Goal: Transaction & Acquisition: Purchase product/service

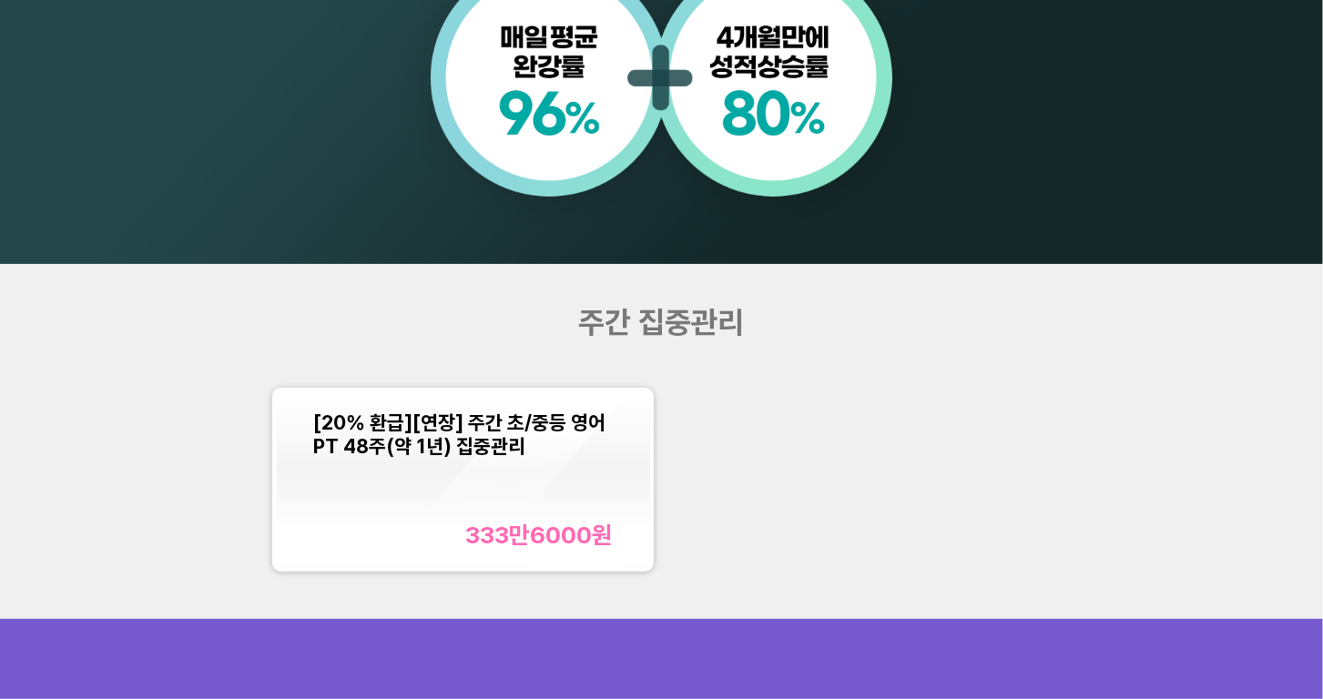
scroll to position [1505, 0]
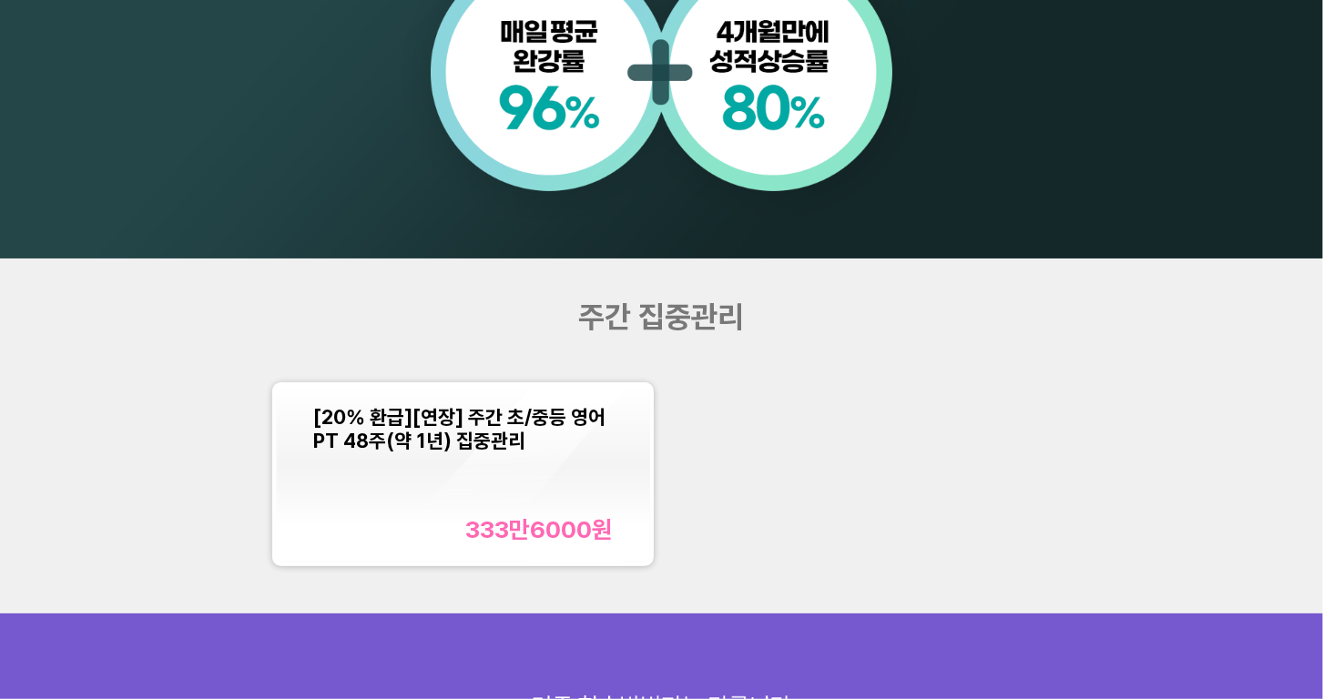
click at [622, 317] on span "주간 집중관리" at bounding box center [662, 317] width 166 height 36
drag, startPoint x: 575, startPoint y: 311, endPoint x: 748, endPoint y: 323, distance: 173.5
click at [748, 323] on div "주간 집중관리" at bounding box center [661, 317] width 529 height 36
click at [587, 317] on span "주간 집중관리" at bounding box center [662, 317] width 166 height 36
drag, startPoint x: 630, startPoint y: 314, endPoint x: 540, endPoint y: 314, distance: 90.1
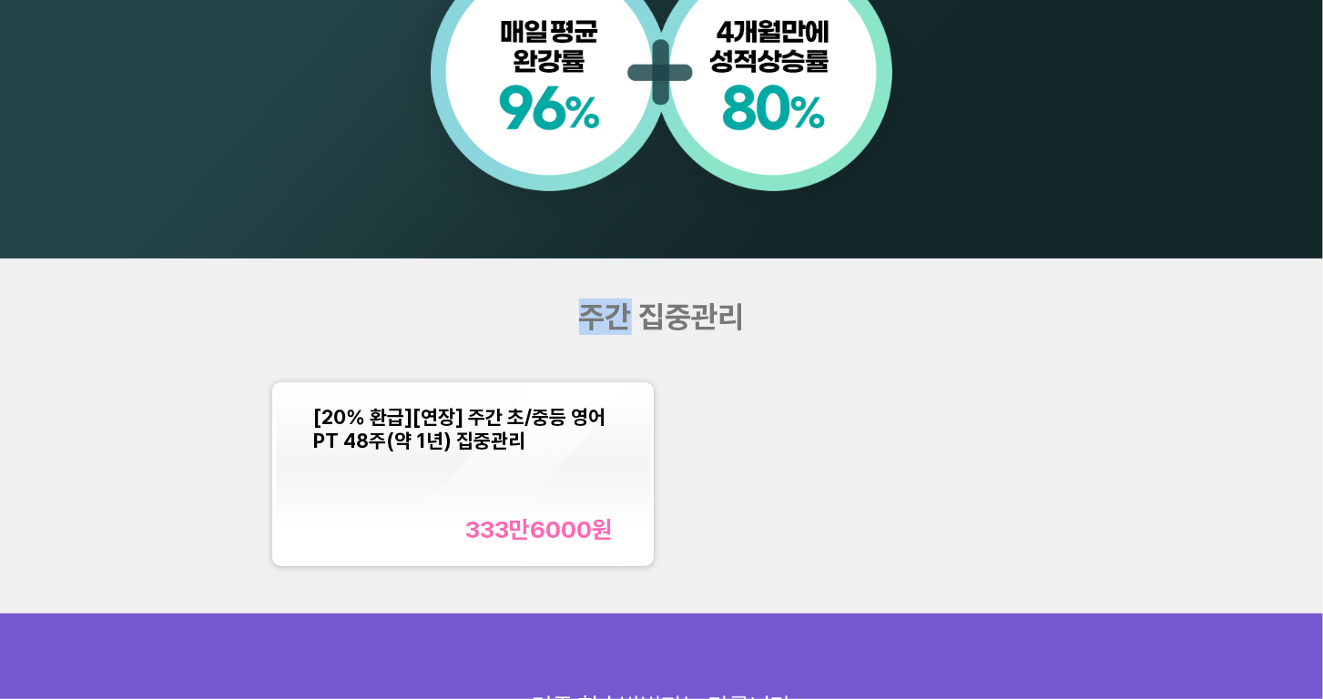
click at [540, 314] on div "주간 집중관리" at bounding box center [661, 317] width 529 height 36
click at [623, 317] on span "주간 집중관리" at bounding box center [662, 317] width 166 height 36
click at [598, 301] on span "주간 집중관리" at bounding box center [662, 317] width 166 height 36
drag, startPoint x: 586, startPoint y: 316, endPoint x: 817, endPoint y: 318, distance: 230.4
click at [818, 318] on div "주간 집중관리" at bounding box center [661, 317] width 529 height 36
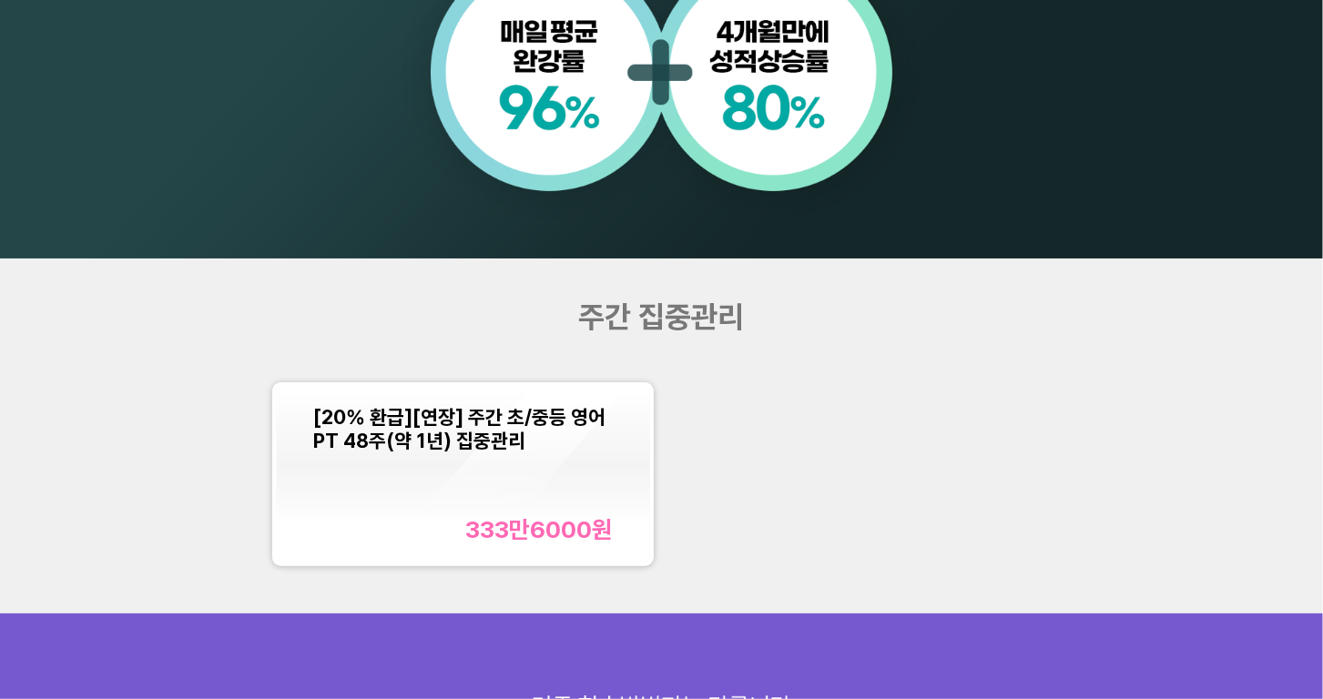
click at [502, 447] on span "[20% 환급][연장] 주간 초/중등 영어PT 48주(약 1년) 집중관리" at bounding box center [459, 428] width 292 height 47
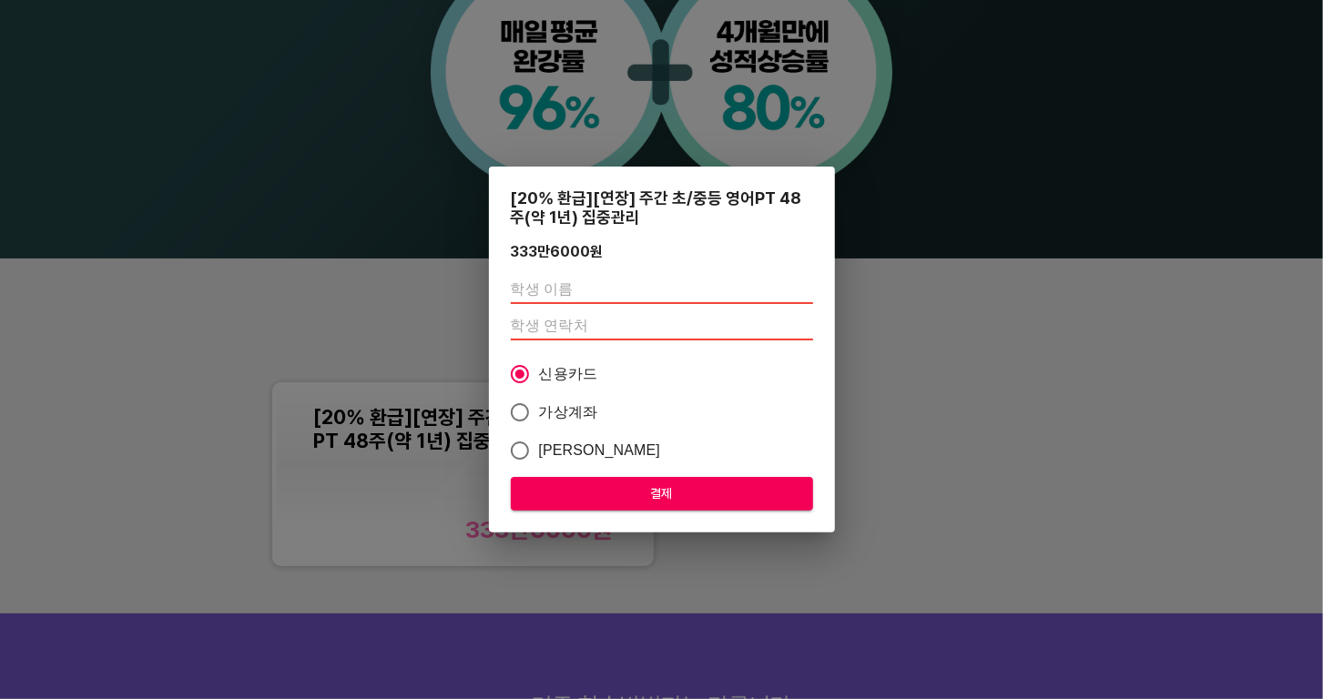
click at [536, 283] on input "text" at bounding box center [662, 289] width 302 height 29
type input "서지수"
click at [535, 318] on input "number" at bounding box center [662, 325] width 302 height 29
type input "010"
click at [562, 330] on input "number" at bounding box center [662, 325] width 302 height 29
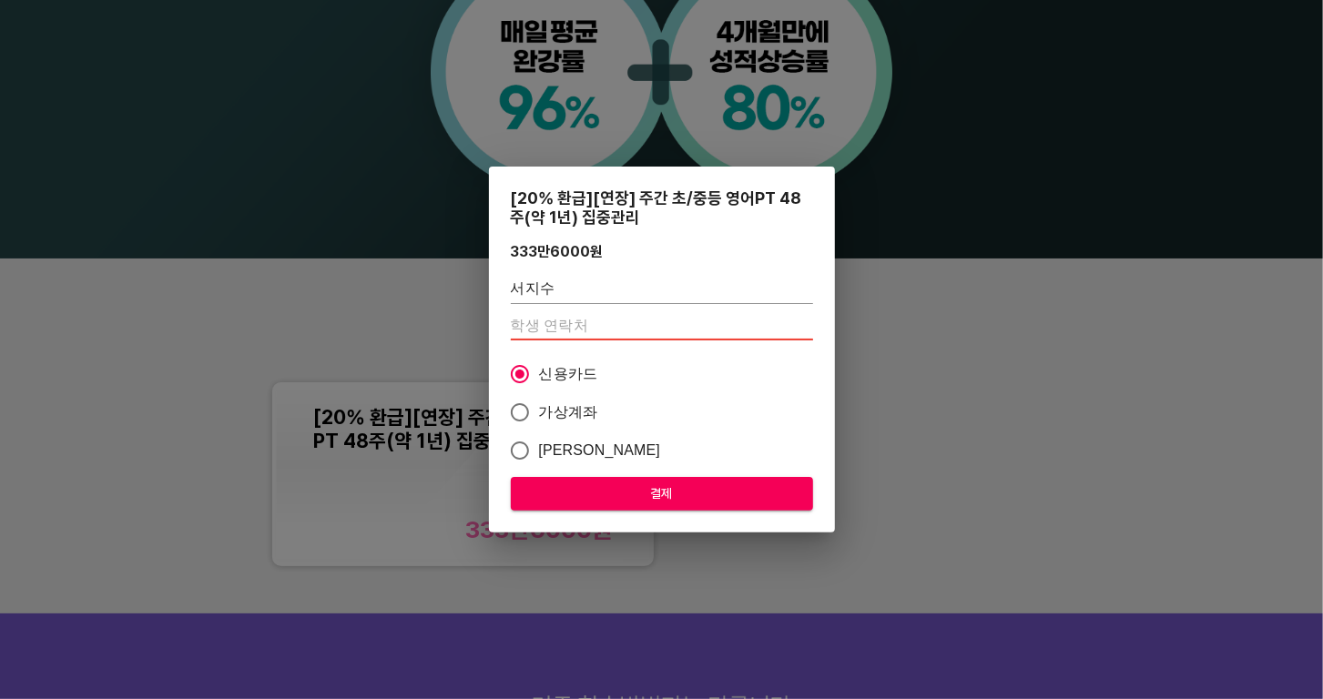
click at [601, 321] on input "number" at bounding box center [662, 325] width 302 height 29
click at [585, 331] on input "number" at bounding box center [662, 325] width 302 height 29
type input "01000000000"
click at [624, 502] on span "결제" at bounding box center [661, 494] width 273 height 23
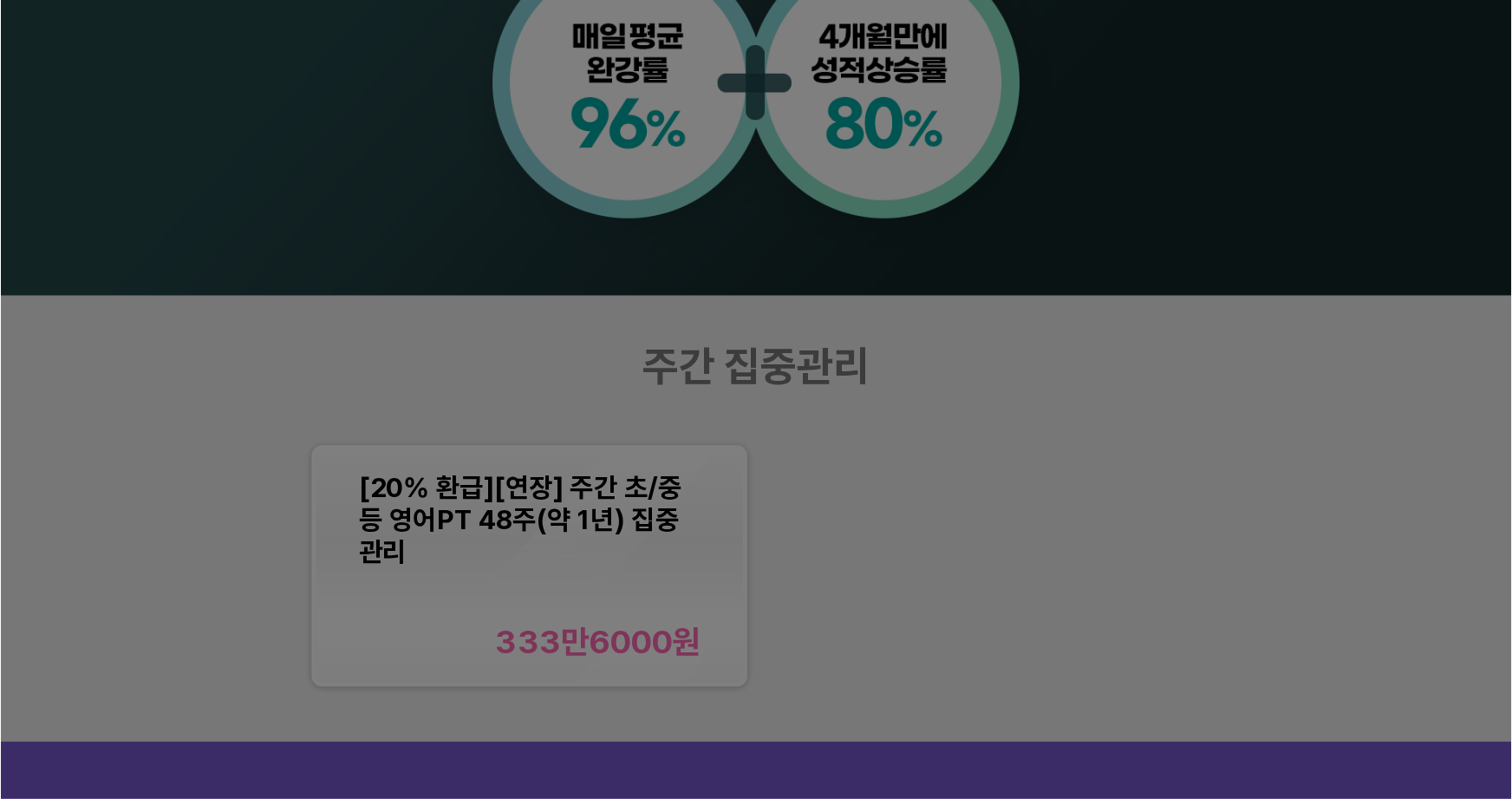
scroll to position [1434, 0]
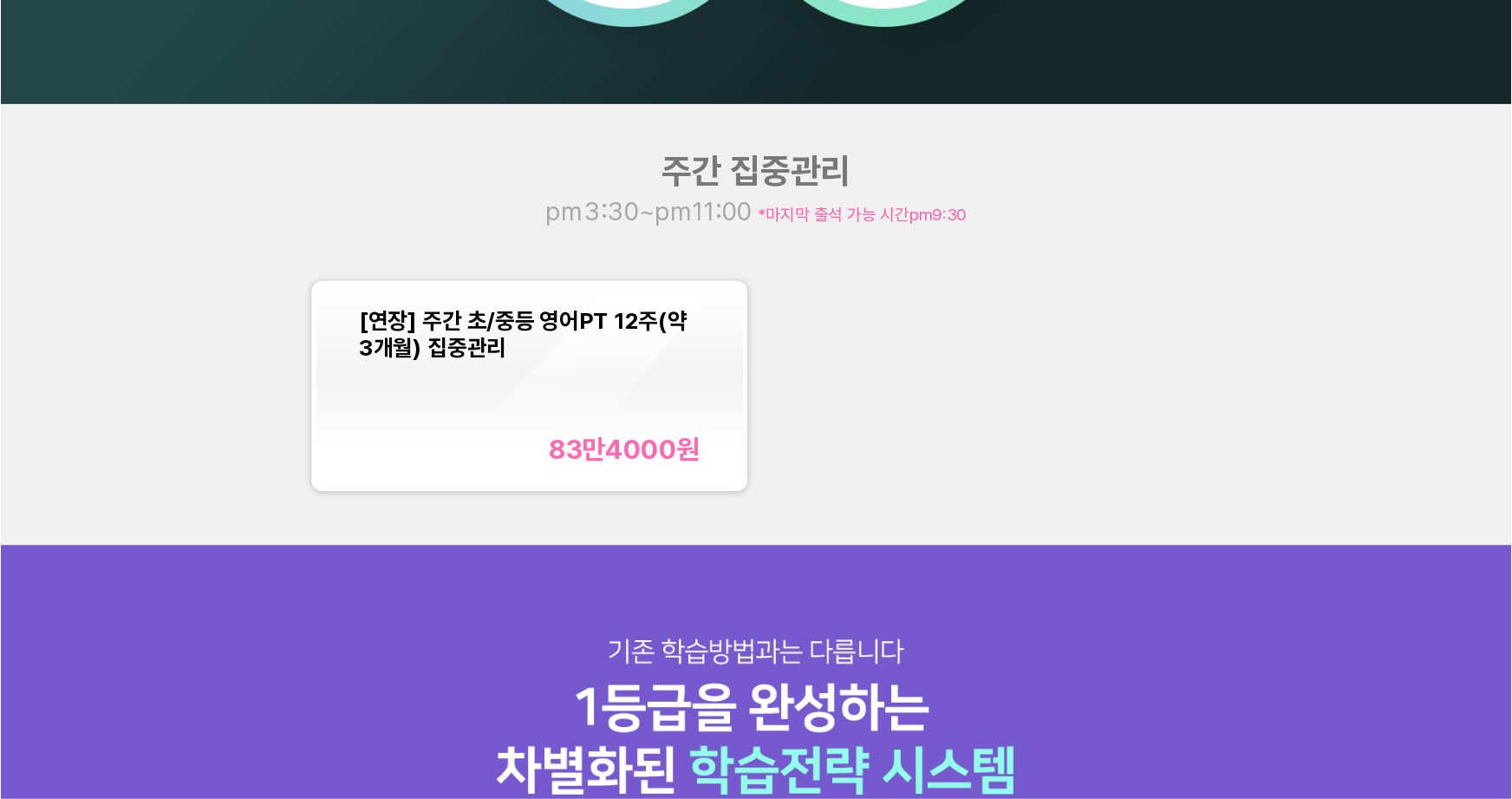
scroll to position [1594, 0]
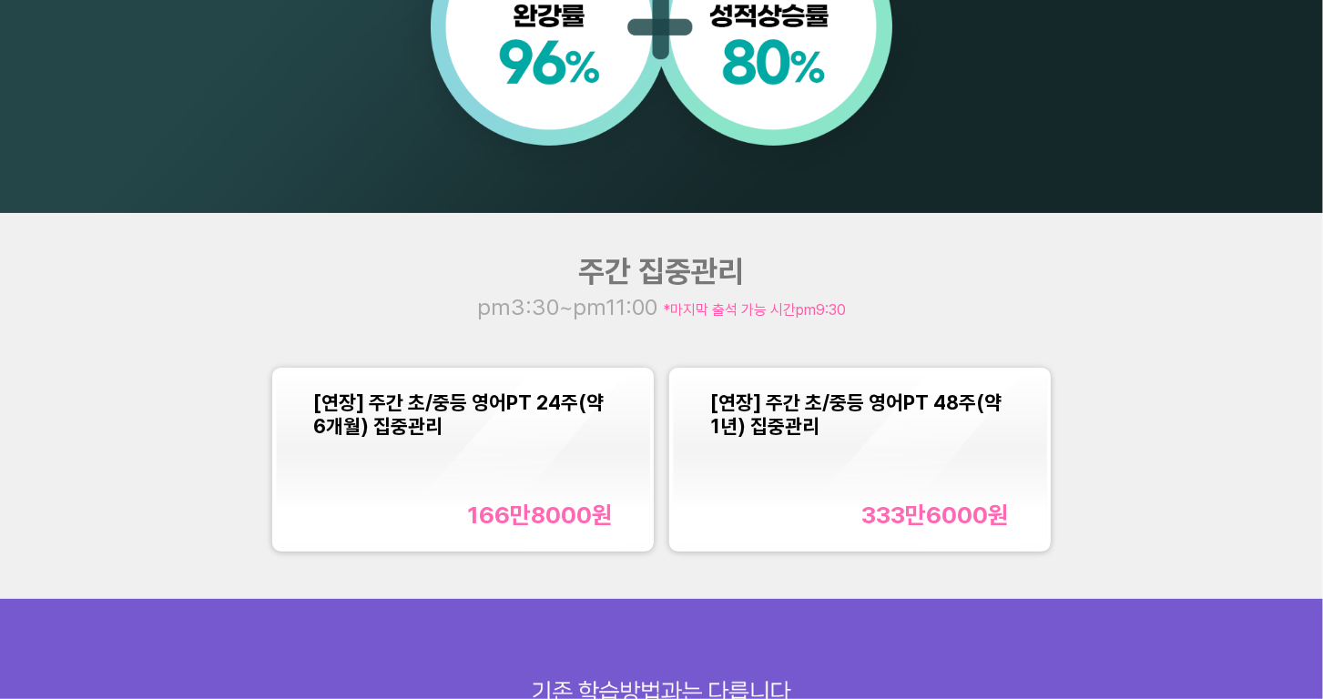
scroll to position [1562, 0]
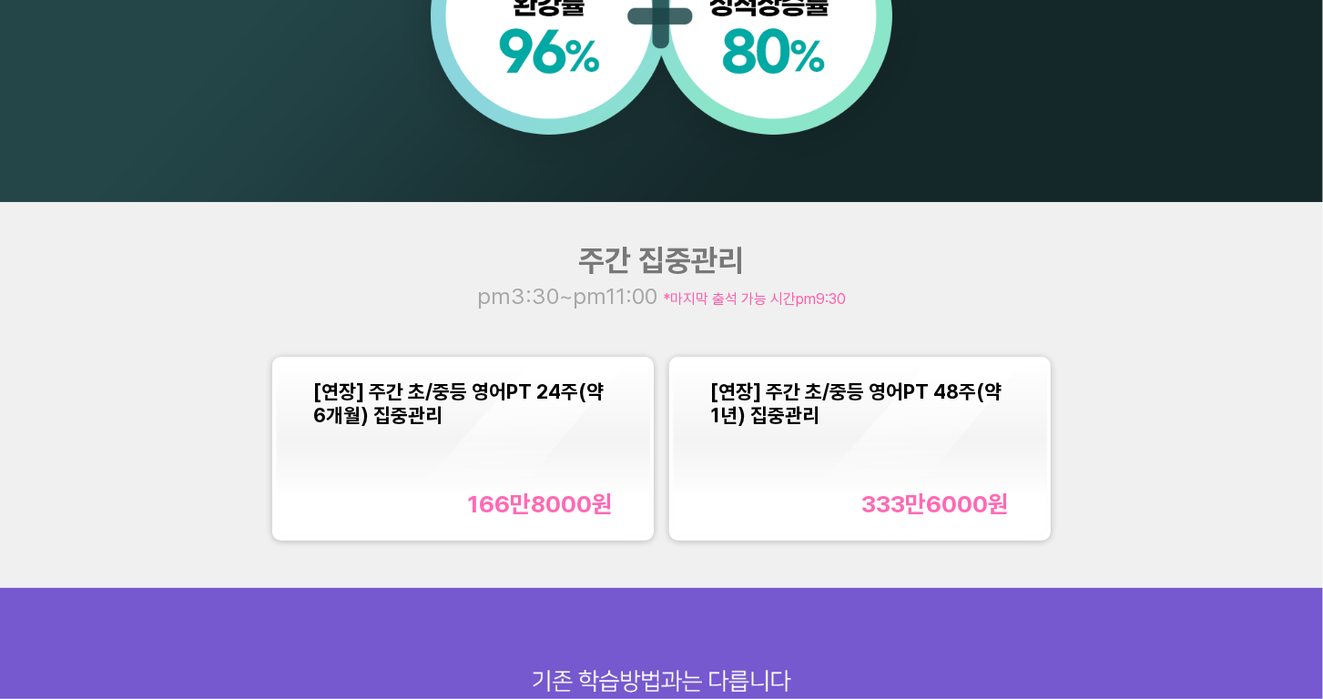
click at [543, 421] on div "[연장] 주간 초/중등 영어PT 24주(약 6개월) 집중관리" at bounding box center [462, 403] width 299 height 47
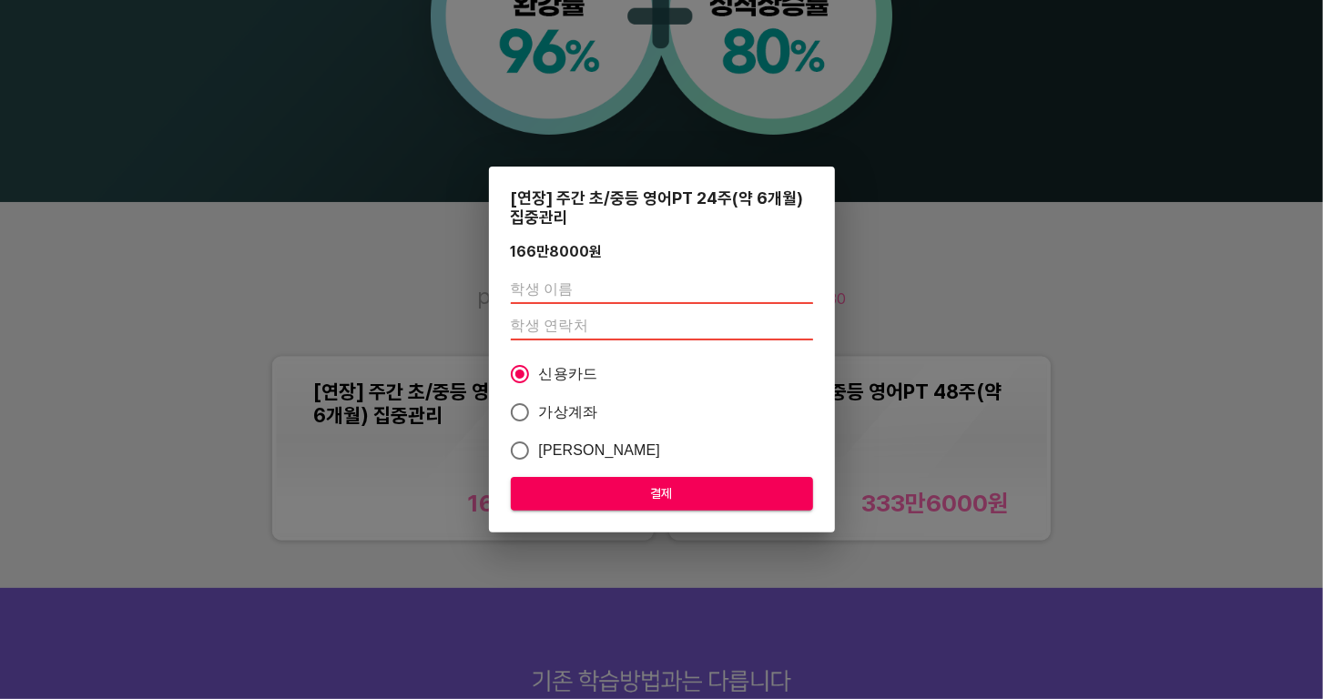
click at [555, 294] on input "text" at bounding box center [662, 289] width 302 height 29
type input "서지수"
click at [555, 330] on input "number" at bounding box center [662, 325] width 302 height 29
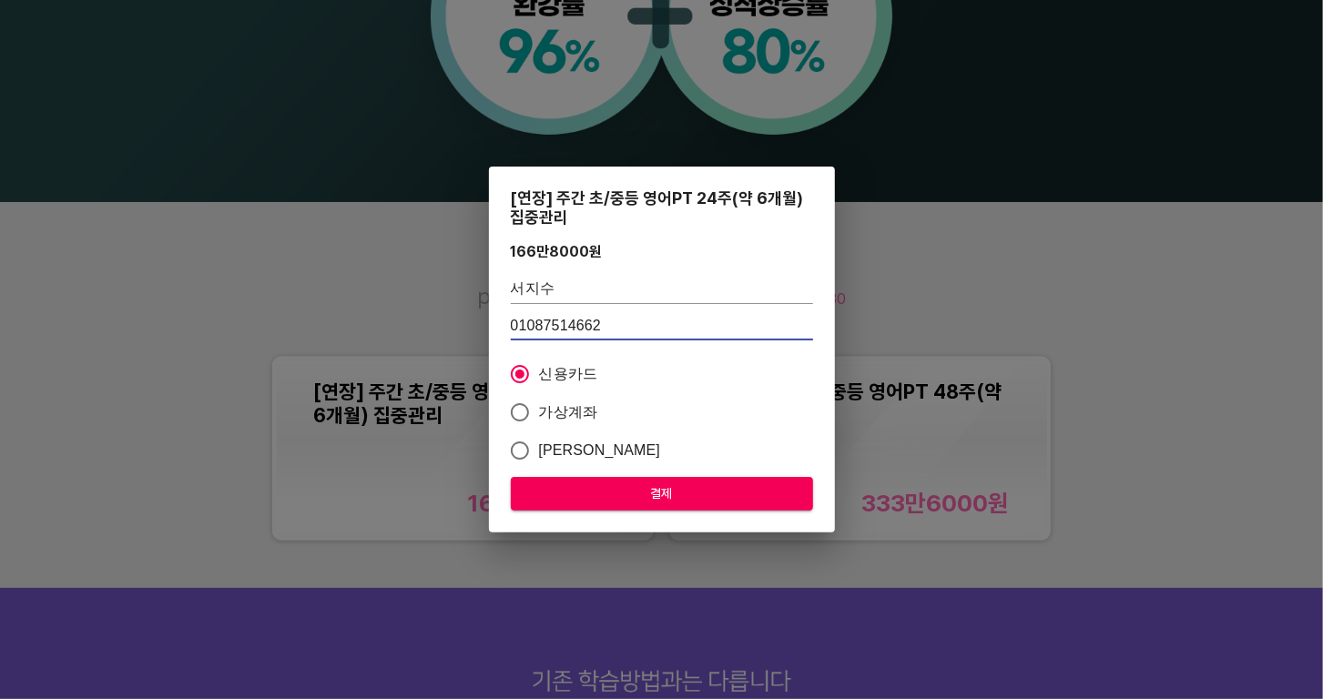
type input "01087514662"
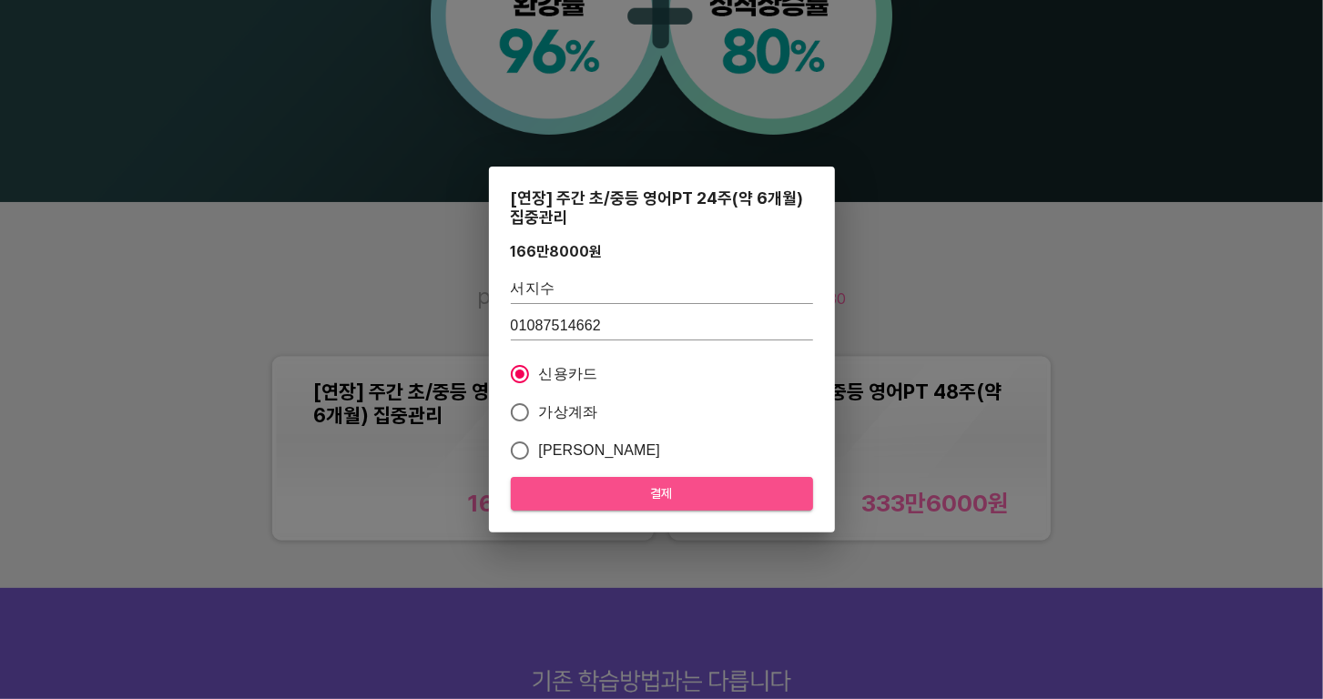
click at [605, 495] on span "결제" at bounding box center [661, 494] width 273 height 23
